Goal: Task Accomplishment & Management: Manage account settings

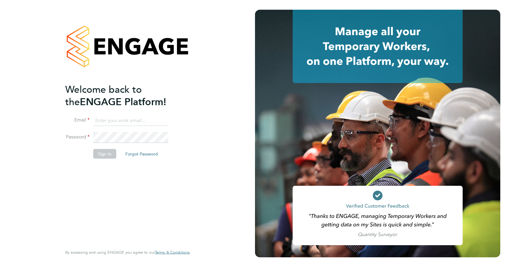
click at [132, 122] on input at bounding box center [130, 120] width 75 height 11
type input "[EMAIL_ADDRESS][DOMAIN_NAME]"
click at [103, 155] on button "Sign In" at bounding box center [104, 154] width 23 height 10
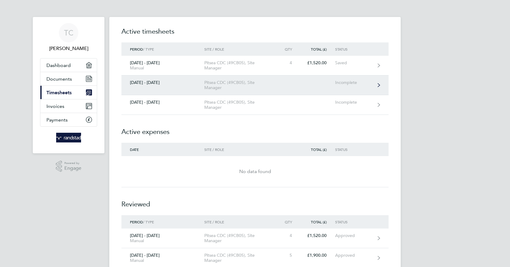
click at [223, 85] on div "Pitsea CDC (49CB05), Site Manager" at bounding box center [239, 85] width 70 height 10
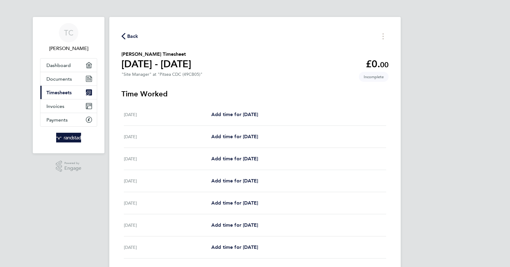
scroll to position [30, 0]
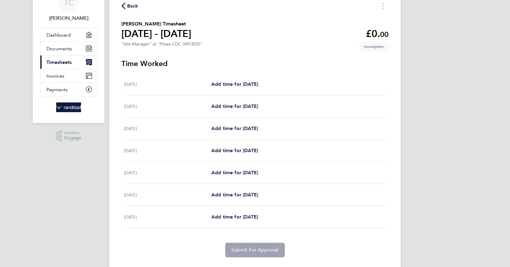
click at [133, 7] on span "Back" at bounding box center [132, 5] width 11 height 7
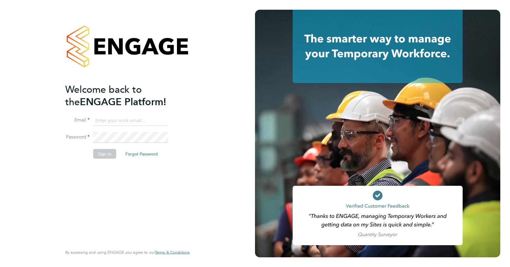
click at [148, 116] on input at bounding box center [130, 120] width 75 height 11
type input "[EMAIL_ADDRESS][DOMAIN_NAME]"
click at [107, 152] on button "Sign In" at bounding box center [104, 154] width 23 height 10
